Goal: Navigation & Orientation: Find specific page/section

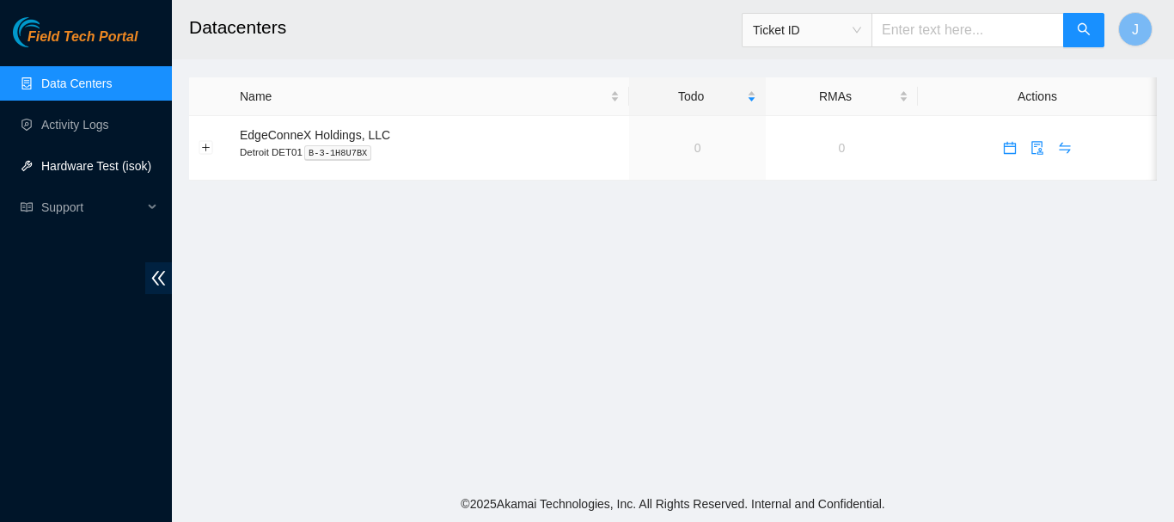
click at [86, 162] on link "Hardware Test (isok)" at bounding box center [96, 166] width 110 height 14
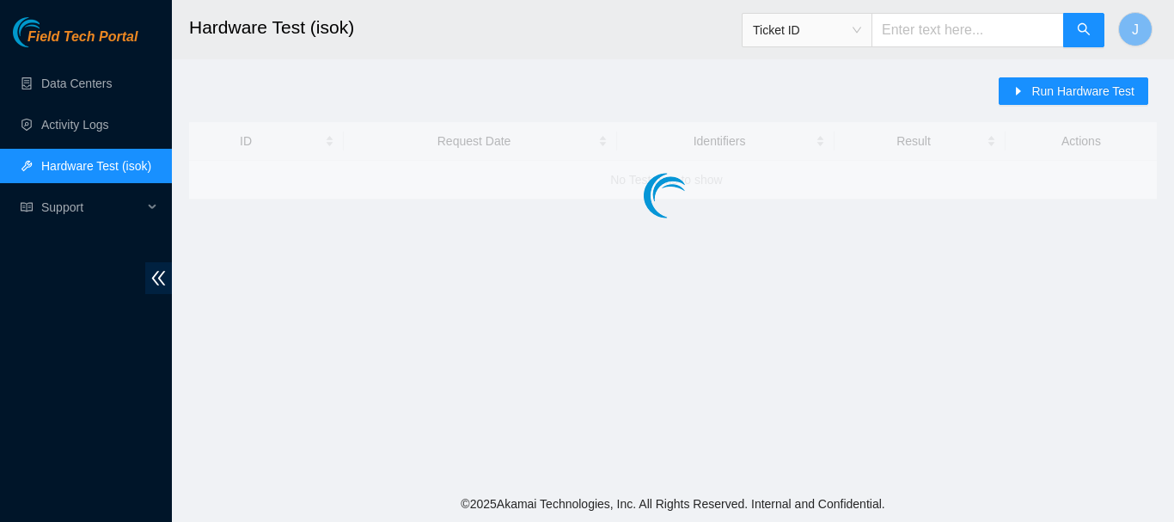
click at [86, 162] on link "Hardware Test (isok)" at bounding box center [96, 166] width 110 height 14
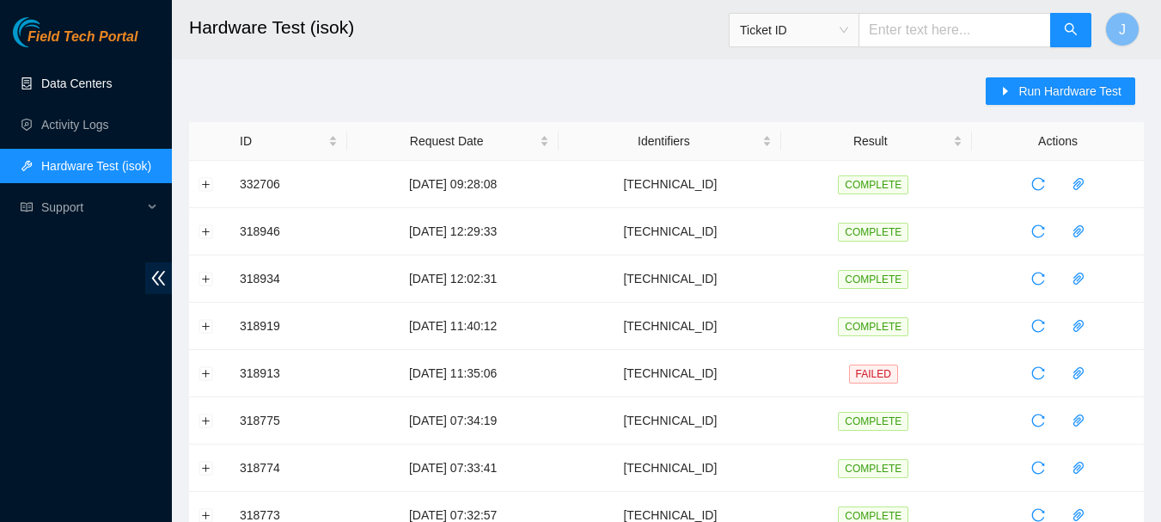
click at [76, 82] on link "Data Centers" at bounding box center [76, 83] width 70 height 14
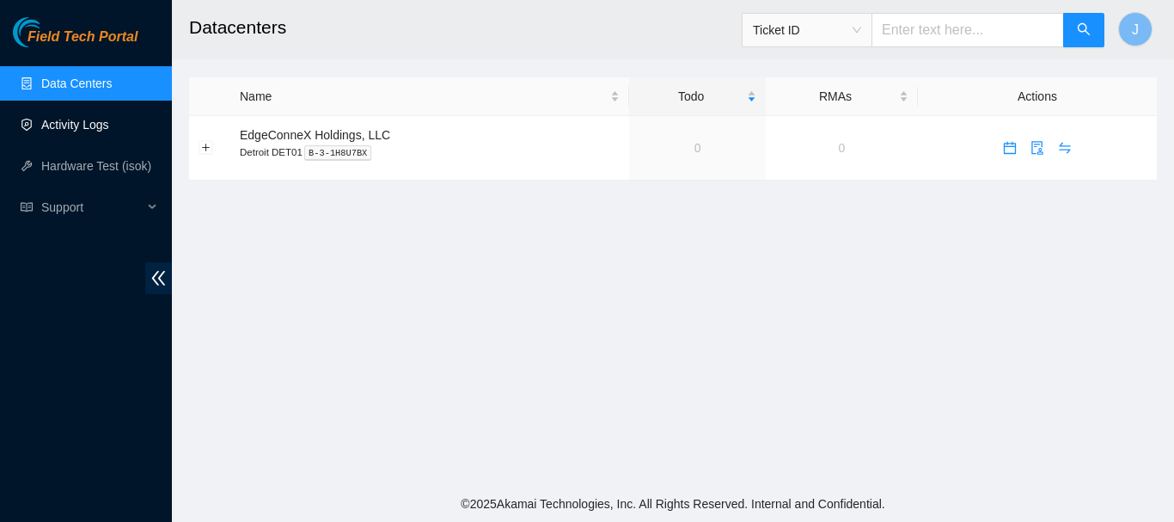
click at [58, 125] on link "Activity Logs" at bounding box center [75, 125] width 68 height 14
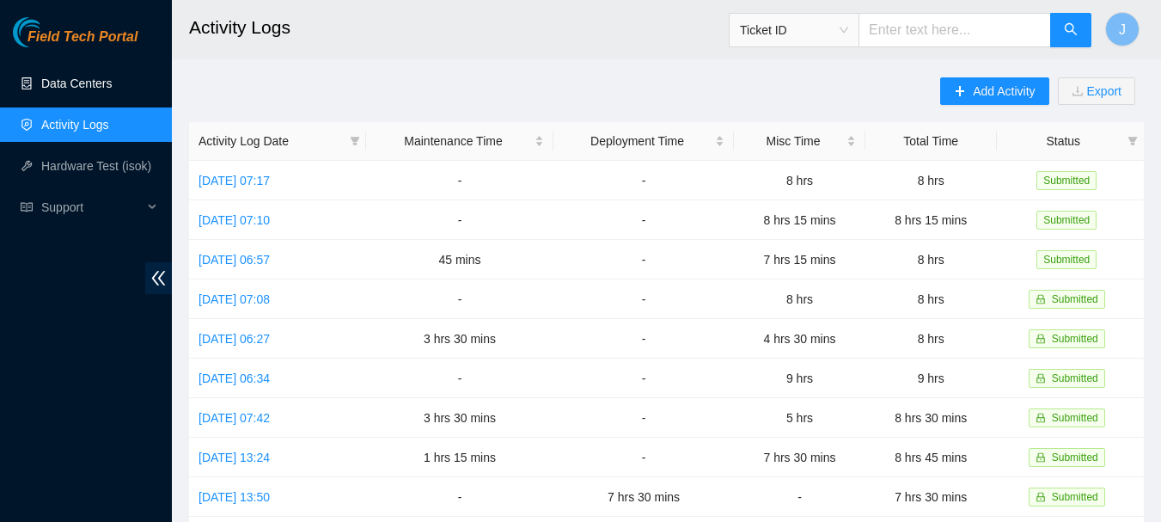
click at [82, 83] on link "Data Centers" at bounding box center [76, 83] width 70 height 14
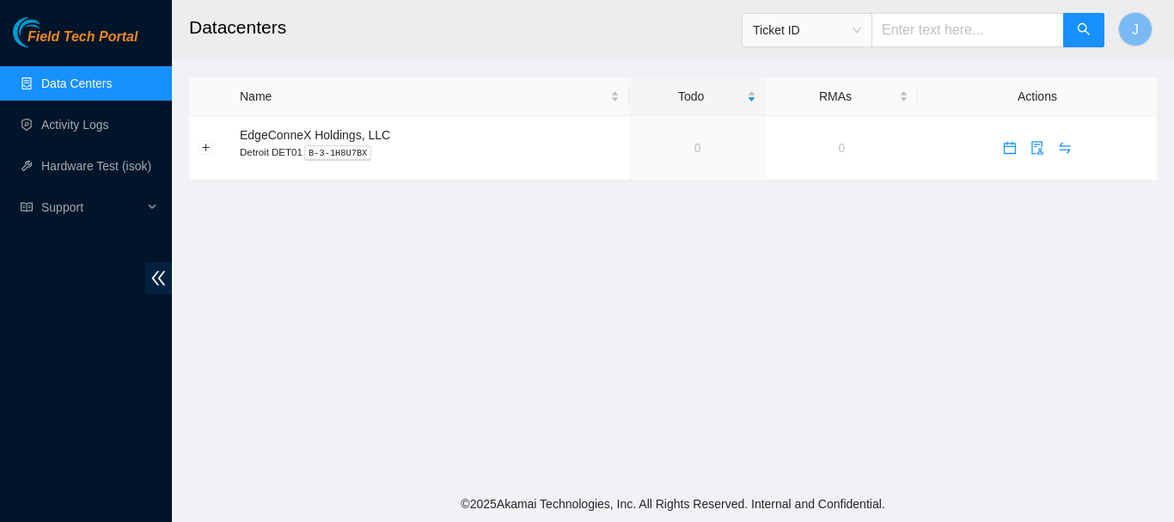
click at [82, 83] on link "Data Centers" at bounding box center [76, 83] width 70 height 14
